Goal: Task Accomplishment & Management: Manage account settings

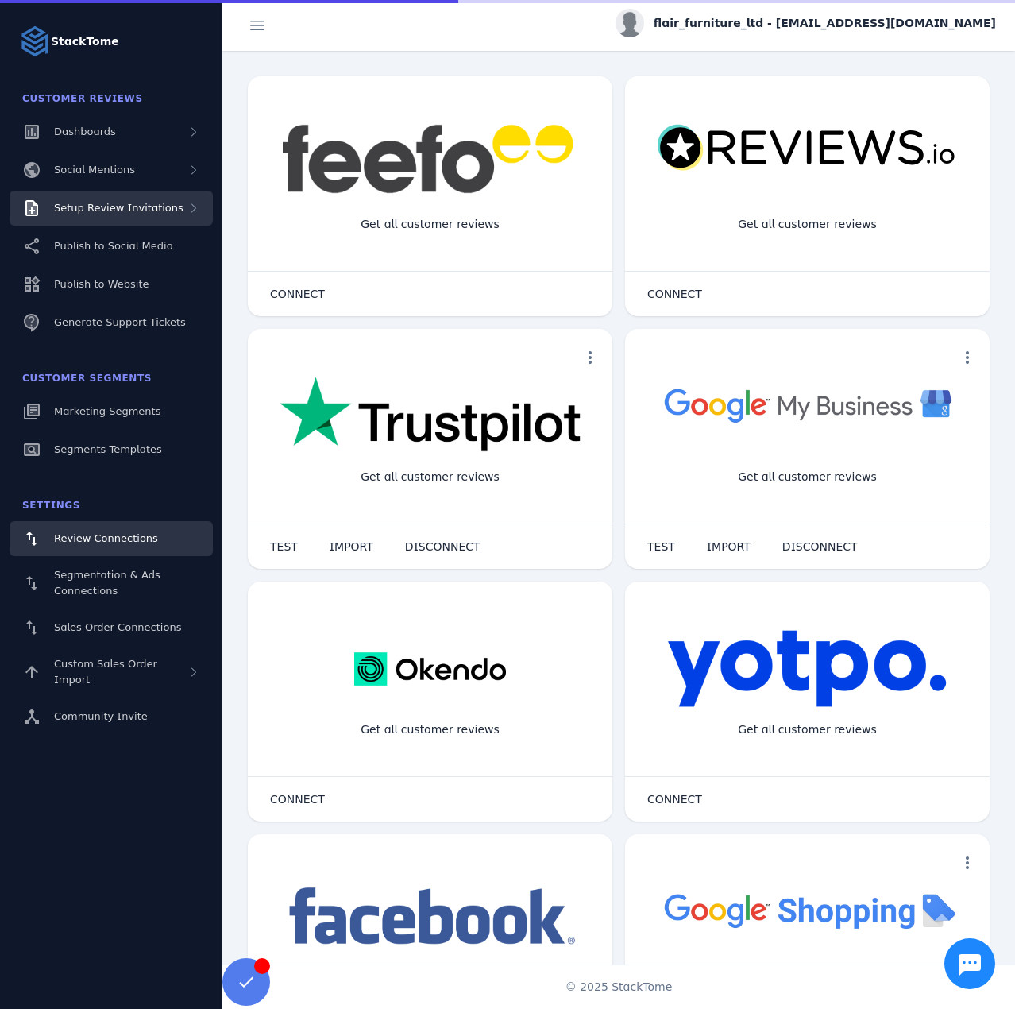
click at [100, 211] on span "Setup Review Invitations" at bounding box center [119, 208] width 130 height 12
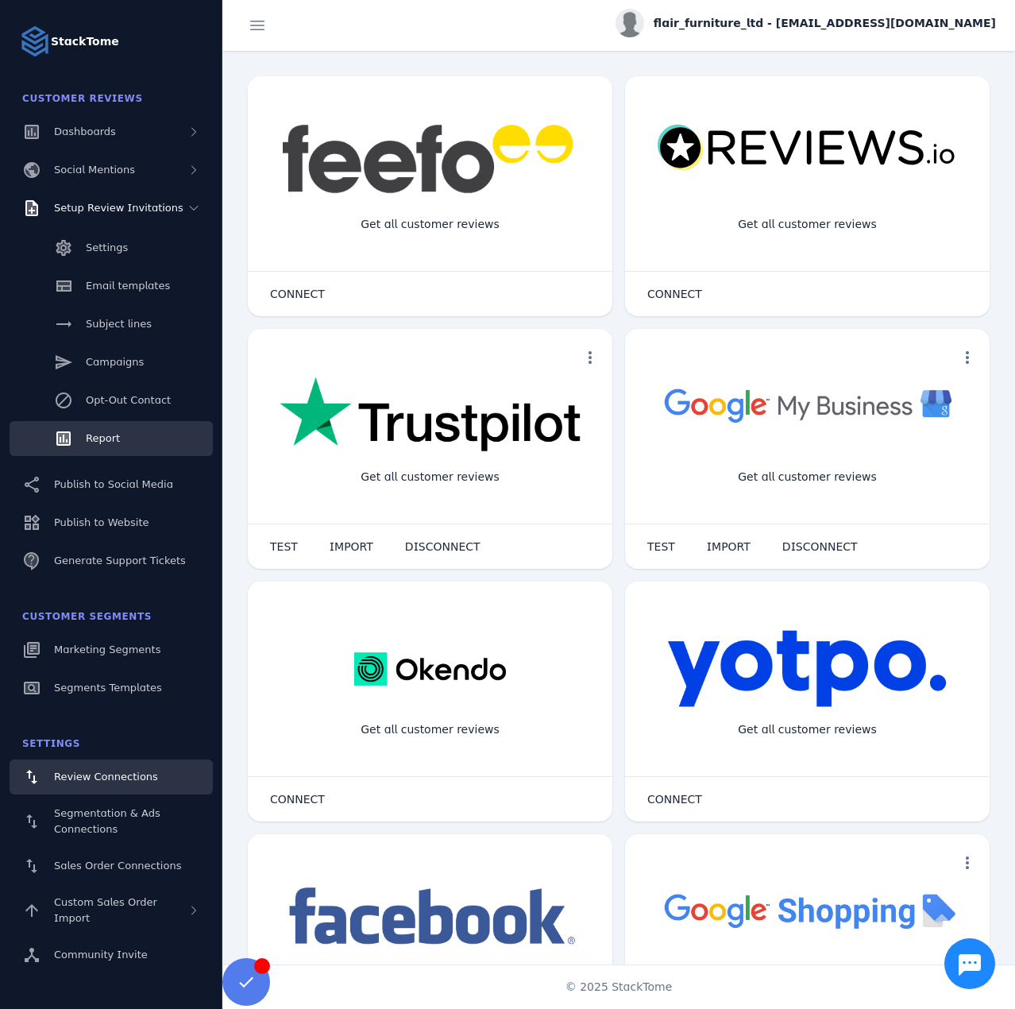
click at [116, 444] on span "Report" at bounding box center [103, 438] width 34 height 12
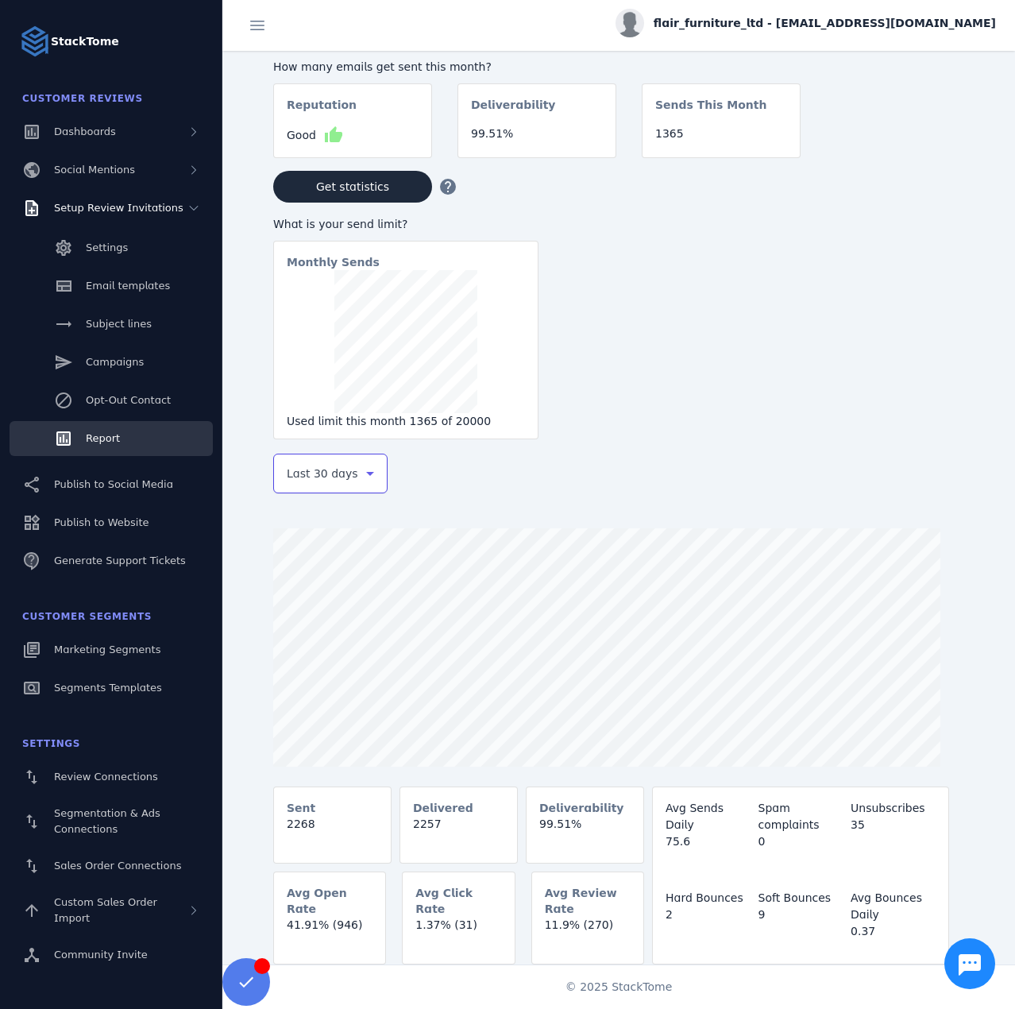
click at [319, 478] on span "Last 30 days" at bounding box center [323, 473] width 72 height 19
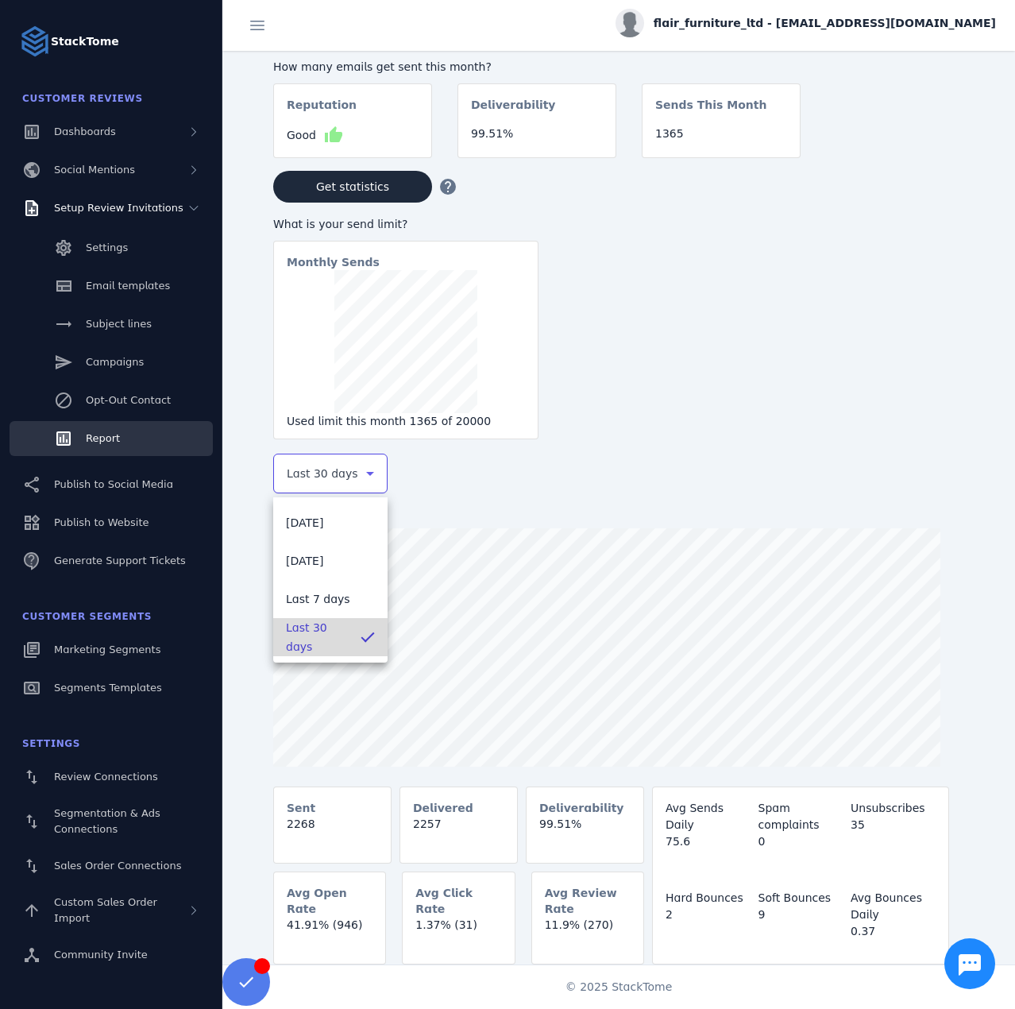
click at [323, 633] on span "Last 30 days" at bounding box center [317, 637] width 62 height 38
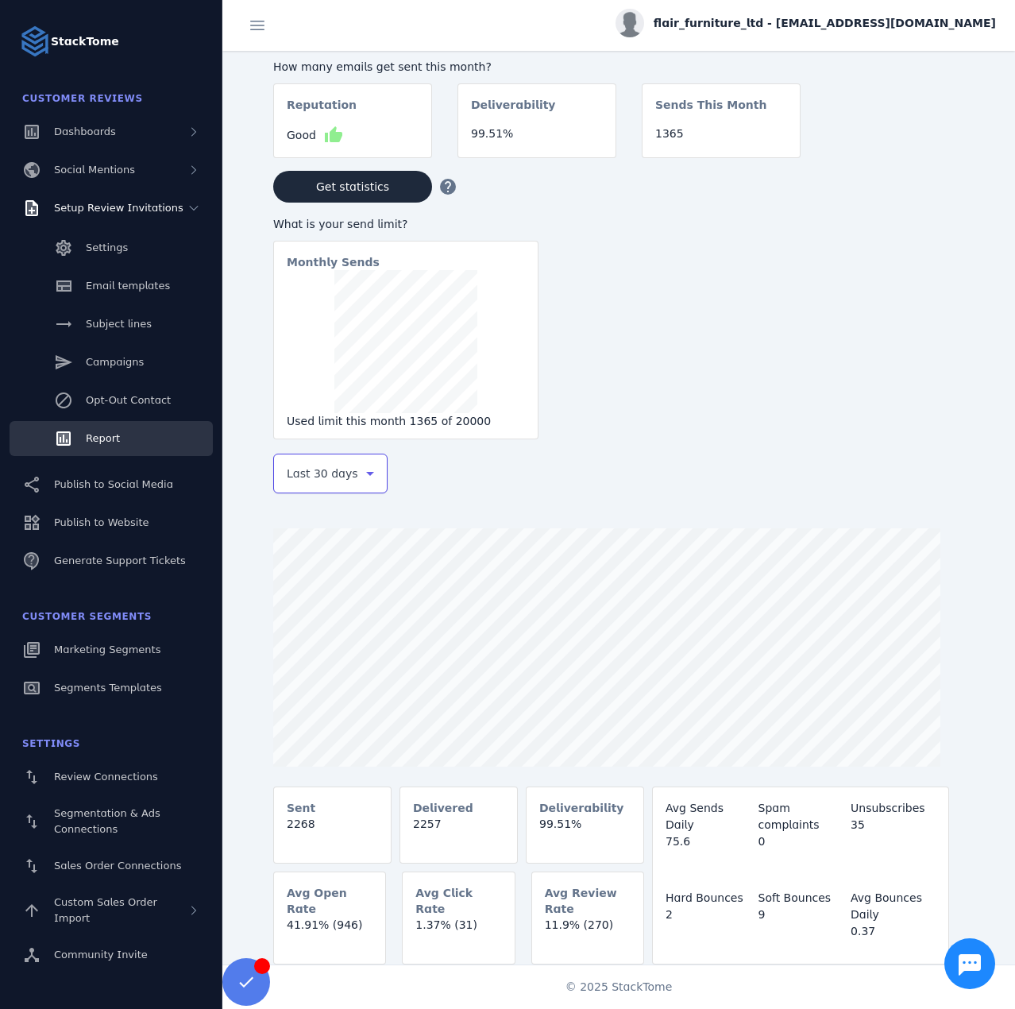
click at [361, 481] on icon at bounding box center [370, 473] width 19 height 19
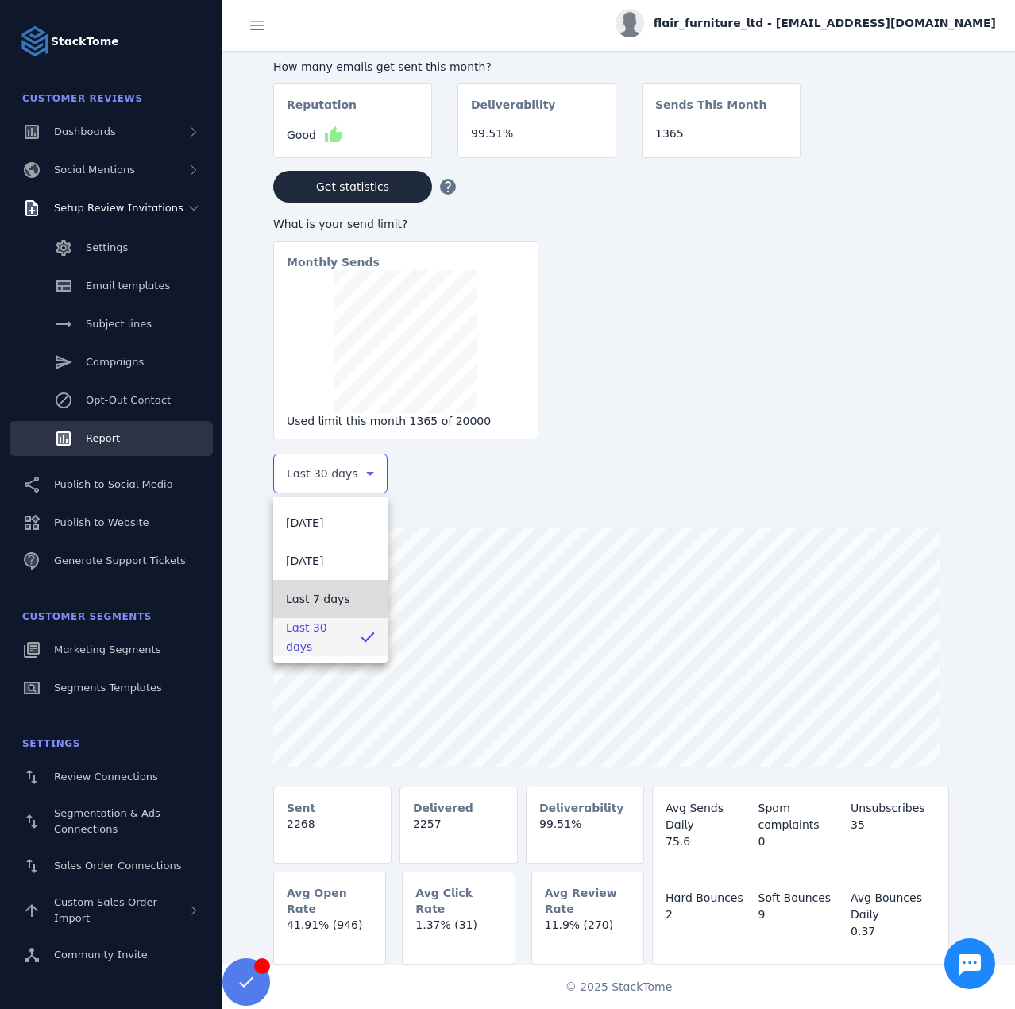
click at [324, 605] on span "Last 7 days" at bounding box center [318, 599] width 64 height 19
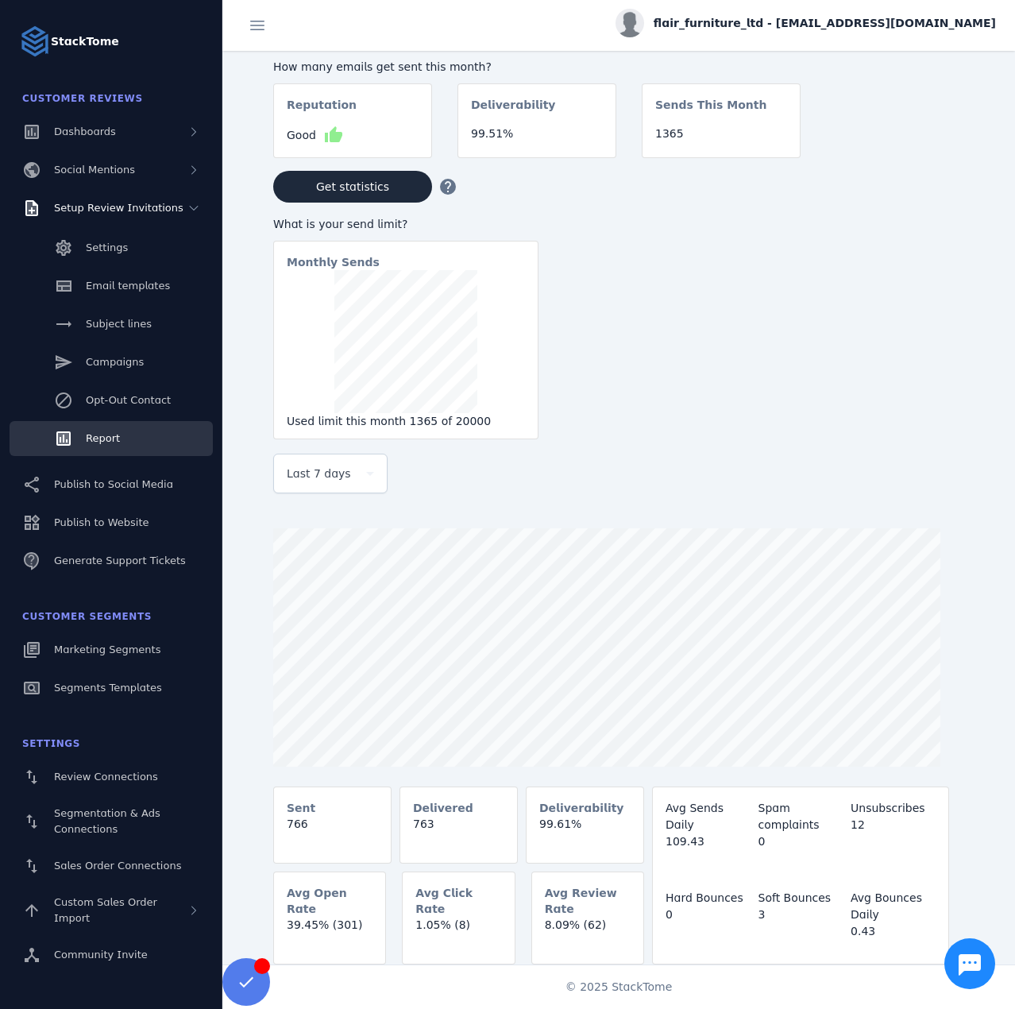
click at [909, 21] on span "flair_furniture_ltd - [EMAIL_ADDRESS][DOMAIN_NAME]" at bounding box center [825, 23] width 342 height 17
click at [942, 152] on span "Sign out" at bounding box center [946, 153] width 46 height 19
